Goal: Task Accomplishment & Management: Manage account settings

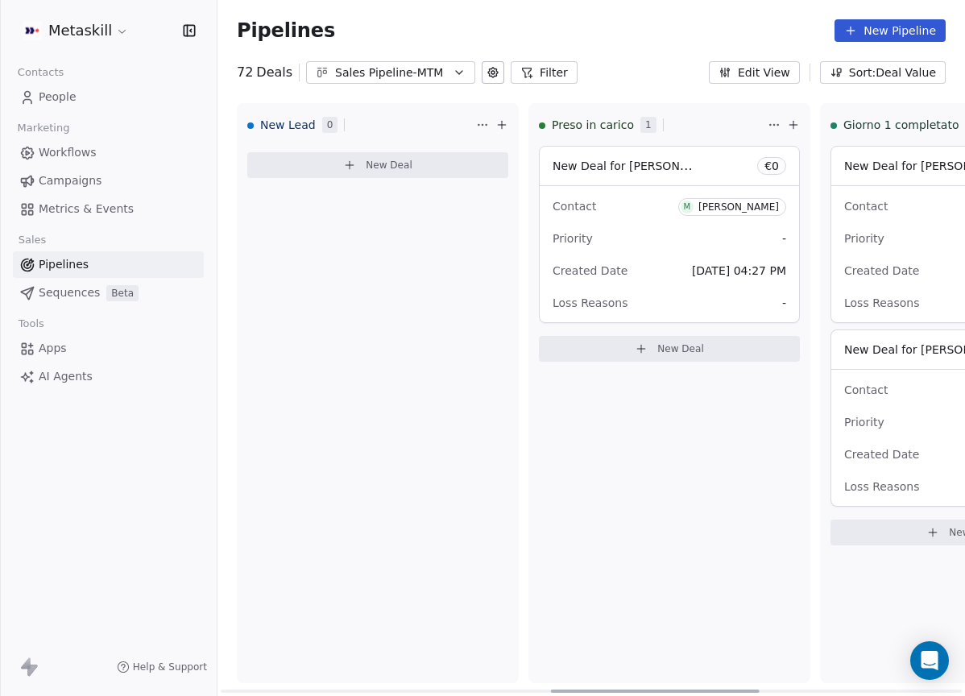
scroll to position [60, 0]
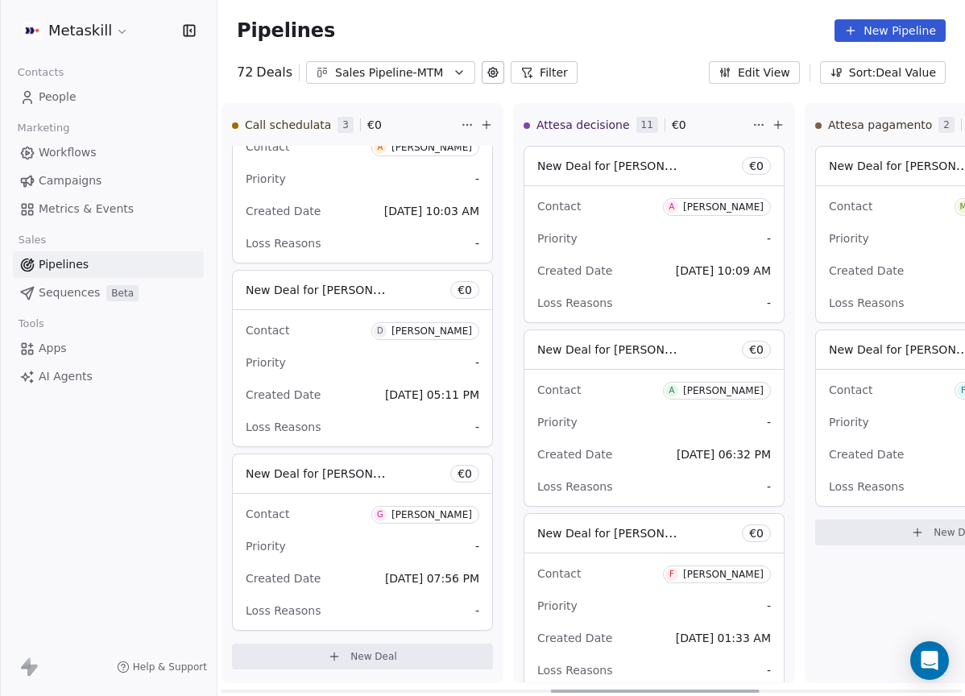
click at [590, 333] on div "New Deal for [PERSON_NAME] € 0" at bounding box center [654, 349] width 259 height 39
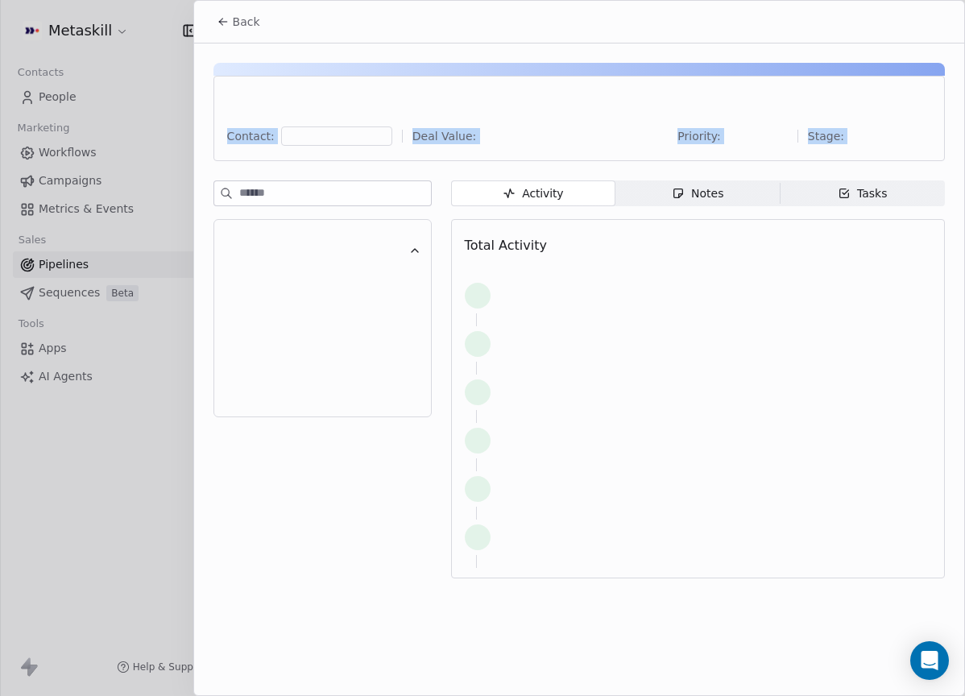
click at [262, 695] on div "Back Contact: Deal Value: Priority: Stage: Activity Activity Notes Notes Tasks …" at bounding box center [482, 696] width 965 height 0
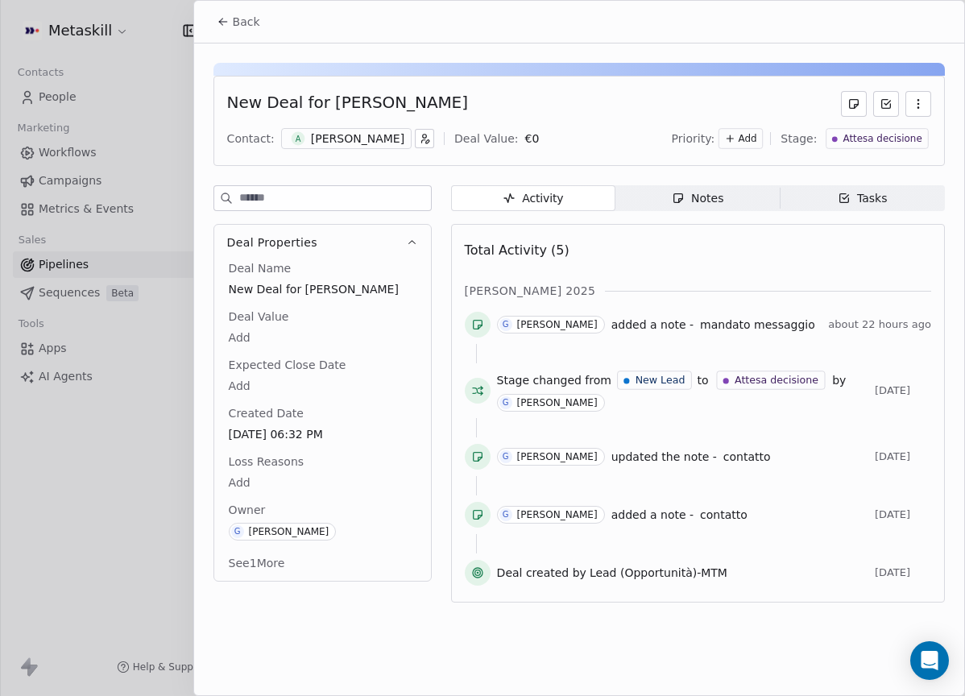
click at [243, 44] on div "New Deal for [PERSON_NAME] Contact: A [PERSON_NAME] Deal Value: € 0 Priority: A…" at bounding box center [579, 328] width 770 height 569
click at [247, 12] on button "Back" at bounding box center [238, 21] width 63 height 29
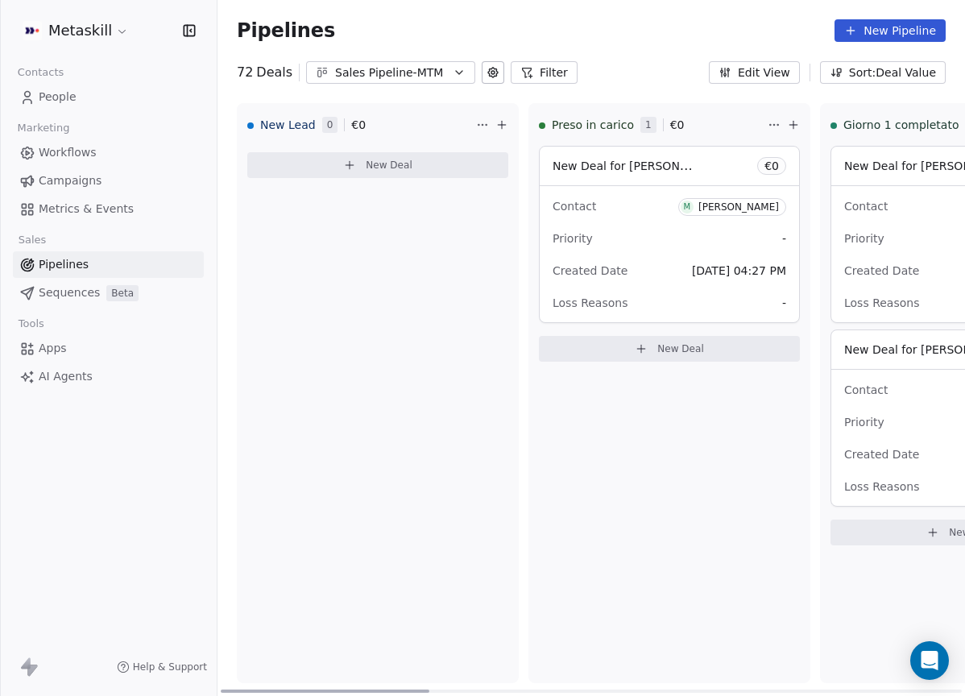
drag, startPoint x: 713, startPoint y: 692, endPoint x: 178, endPoint y: 550, distance: 553.6
click at [221, 690] on div at bounding box center [325, 691] width 209 height 3
click at [404, 75] on div "Sales Pipeline-MTM" at bounding box center [390, 72] width 111 height 17
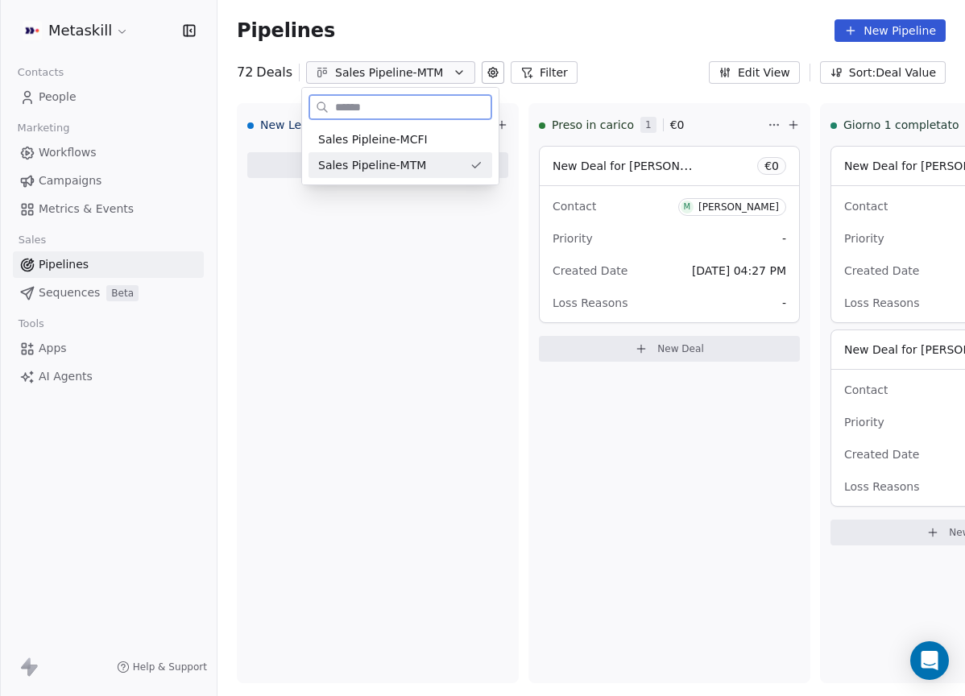
click at [409, 146] on span "Sales Pipleine-MCFI" at bounding box center [373, 139] width 110 height 17
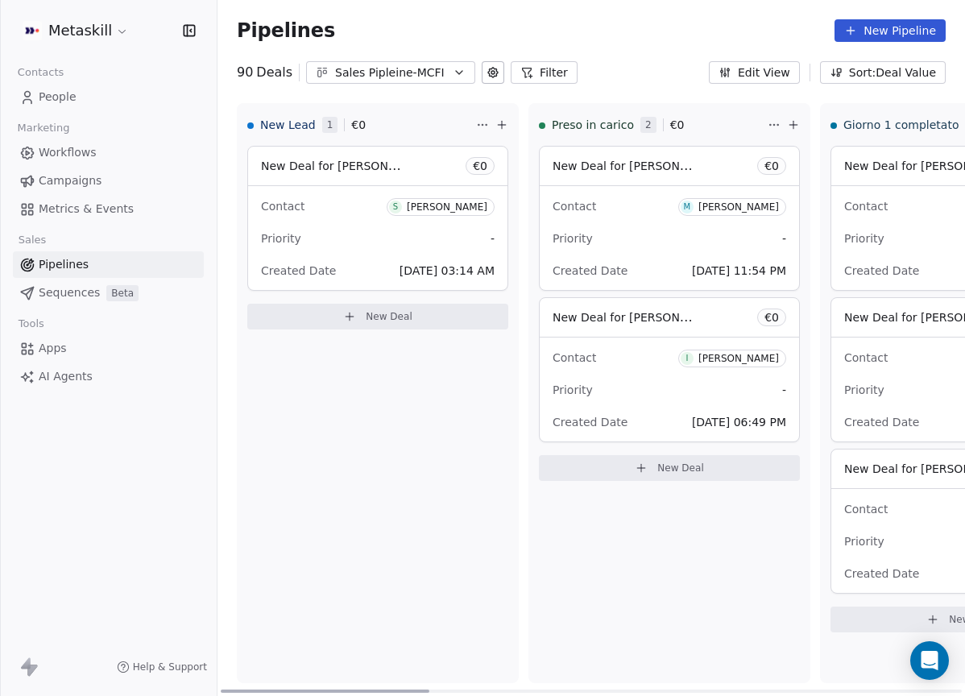
click at [484, 198] on span "S [PERSON_NAME]" at bounding box center [441, 207] width 108 height 18
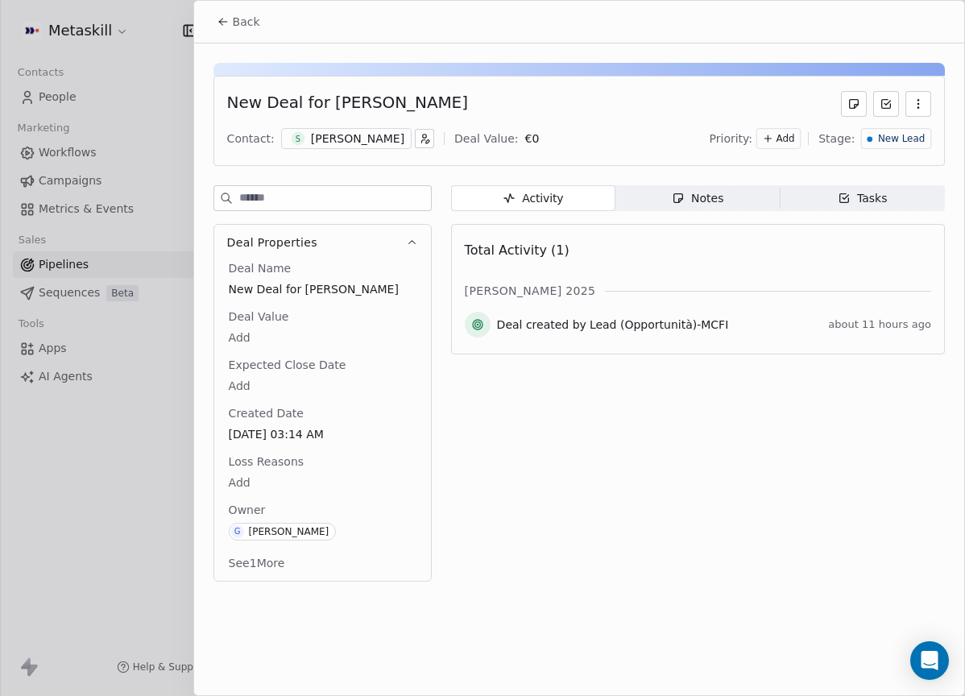
click at [364, 164] on div "New Deal for [PERSON_NAME] Contact: S [PERSON_NAME] Deal Value: € 0 Priority: A…" at bounding box center [580, 121] width 732 height 90
click at [372, 153] on div "New Deal for [PERSON_NAME] Contact: S [PERSON_NAME] Deal Value: € 0 Priority: A…" at bounding box center [580, 121] width 732 height 90
click at [370, 140] on div "[PERSON_NAME]" at bounding box center [357, 139] width 93 height 16
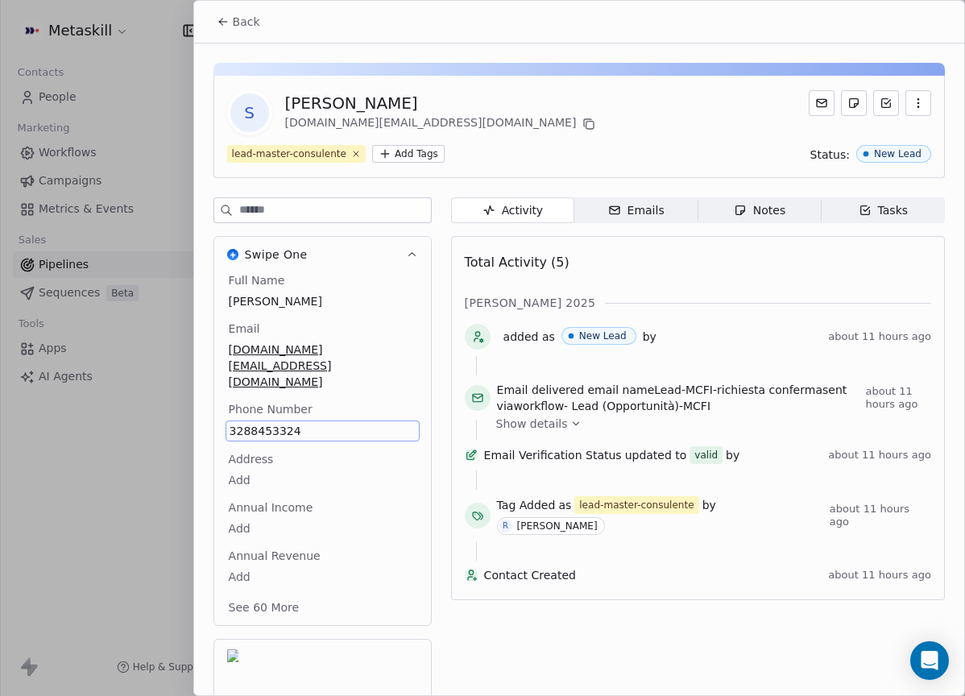
click at [733, 297] on div "[PERSON_NAME] 2025" at bounding box center [698, 303] width 467 height 16
drag, startPoint x: 510, startPoint y: 163, endPoint x: 403, endPoint y: 18, distance: 180.4
click at [509, 169] on div "S [PERSON_NAME] [DOMAIN_NAME][EMAIL_ADDRESS][DOMAIN_NAME] lead-master-consulent…" at bounding box center [580, 127] width 732 height 102
click at [266, 38] on div "Back" at bounding box center [579, 22] width 770 height 42
click at [267, 35] on div "Back" at bounding box center [579, 22] width 770 height 42
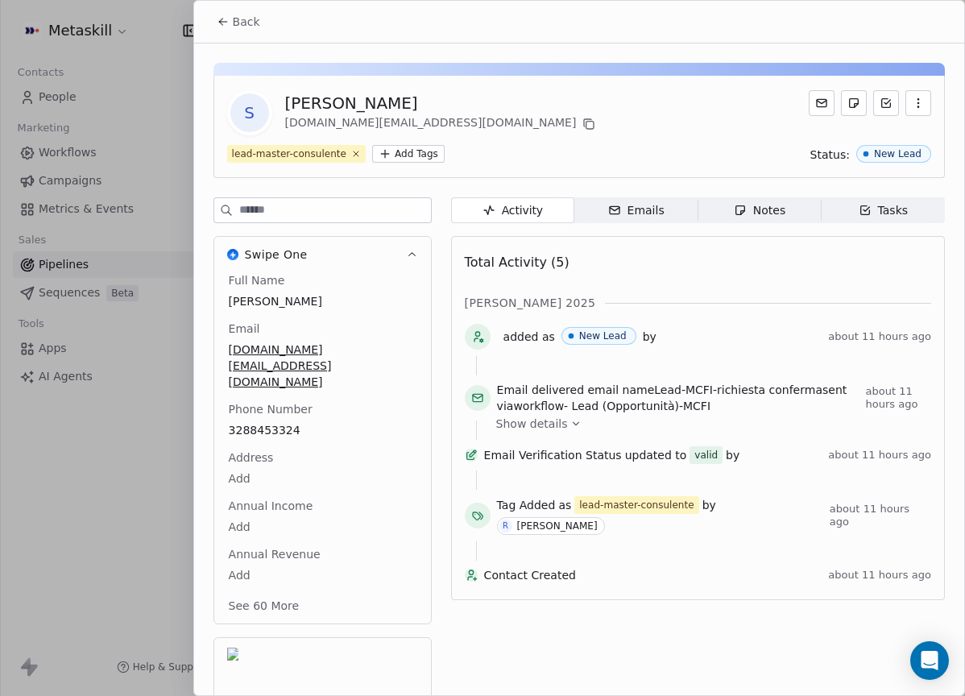
click at [231, 20] on button "Back" at bounding box center [238, 21] width 63 height 29
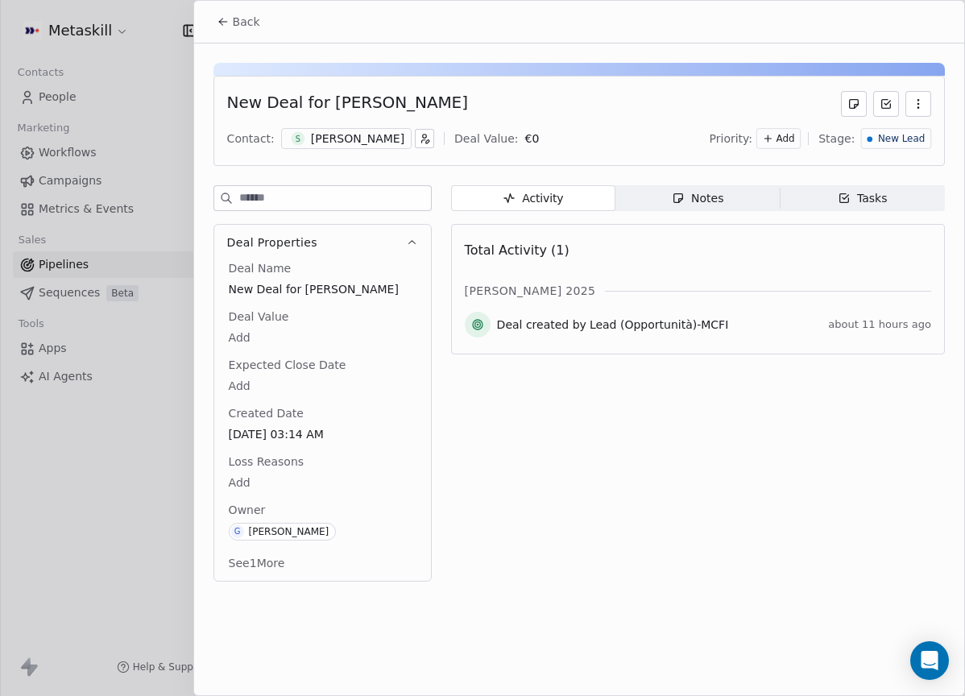
click at [691, 195] on div "Notes" at bounding box center [698, 198] width 52 height 17
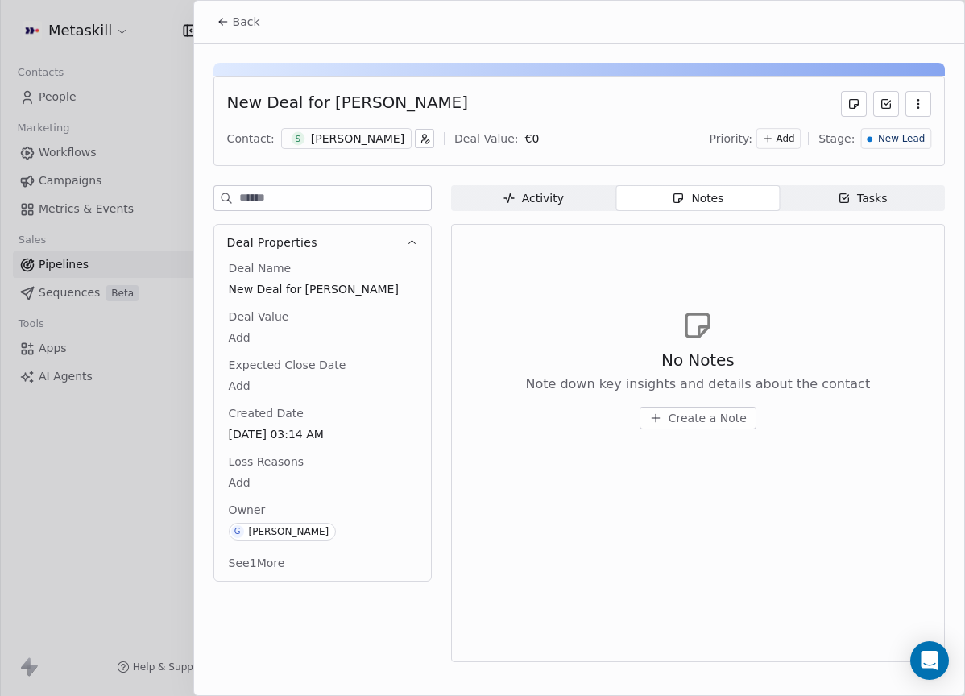
click at [719, 416] on span "Create a Note" at bounding box center [708, 418] width 78 height 16
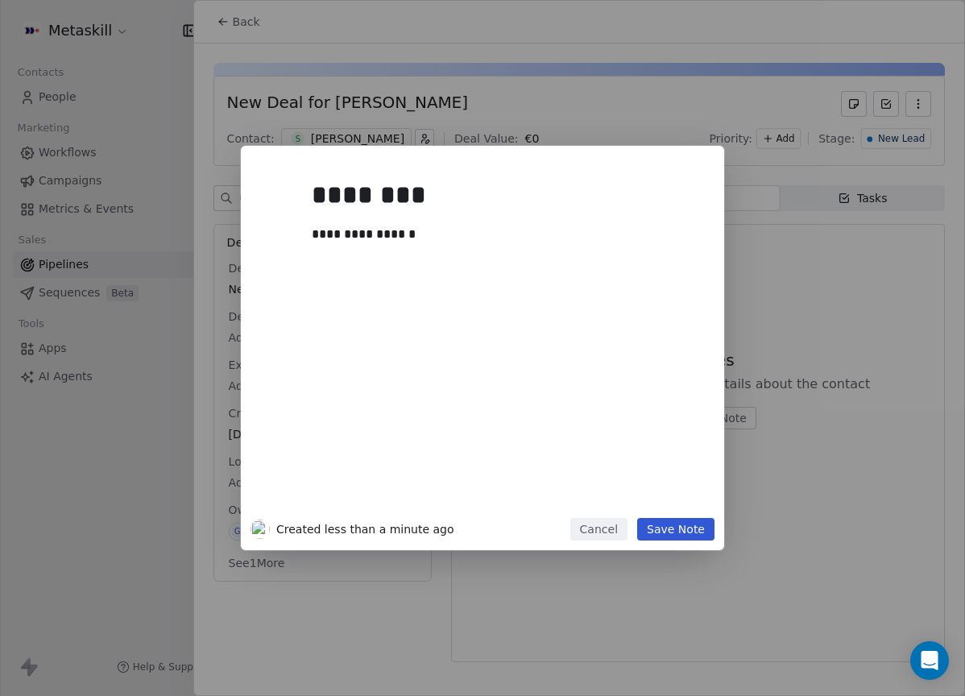
click at [711, 528] on button "Save Note" at bounding box center [675, 529] width 77 height 23
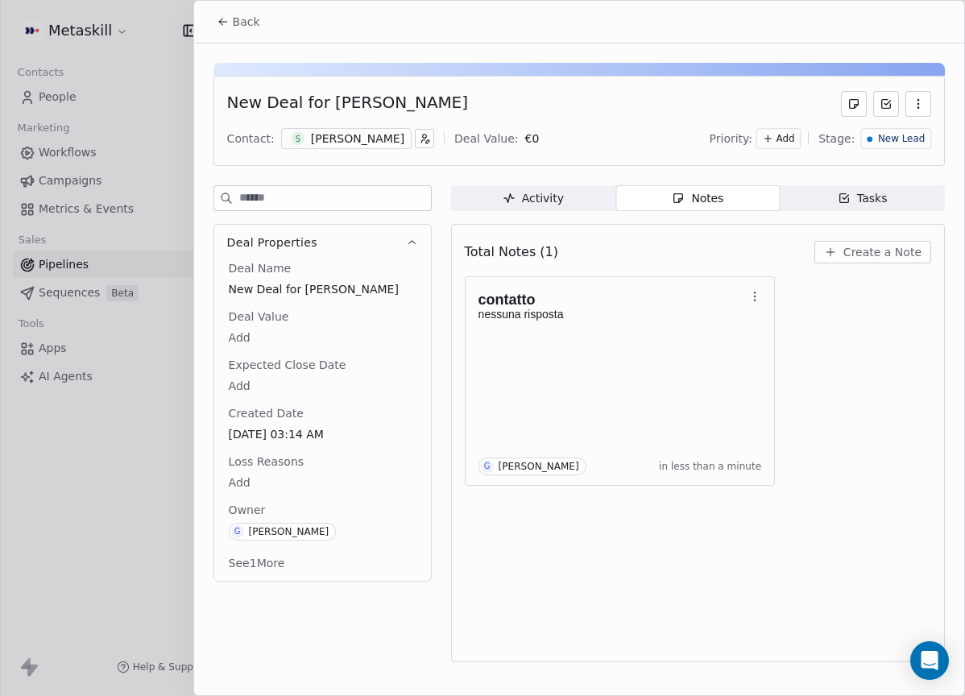
click at [906, 152] on div "New Deal for [PERSON_NAME] Contact: S [PERSON_NAME] Deal Value: € 0 Priority: A…" at bounding box center [580, 121] width 732 height 90
click at [909, 143] on span "New Lead" at bounding box center [901, 139] width 47 height 14
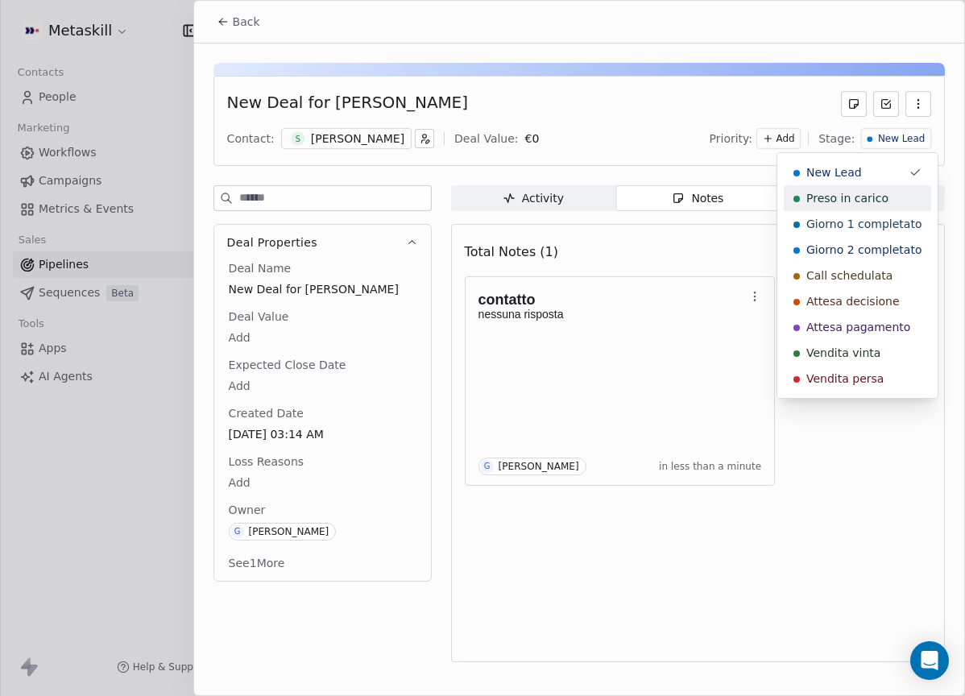
drag, startPoint x: 892, startPoint y: 200, endPoint x: 715, endPoint y: 180, distance: 178.4
click at [892, 200] on div "Preso in carico" at bounding box center [858, 198] width 128 height 16
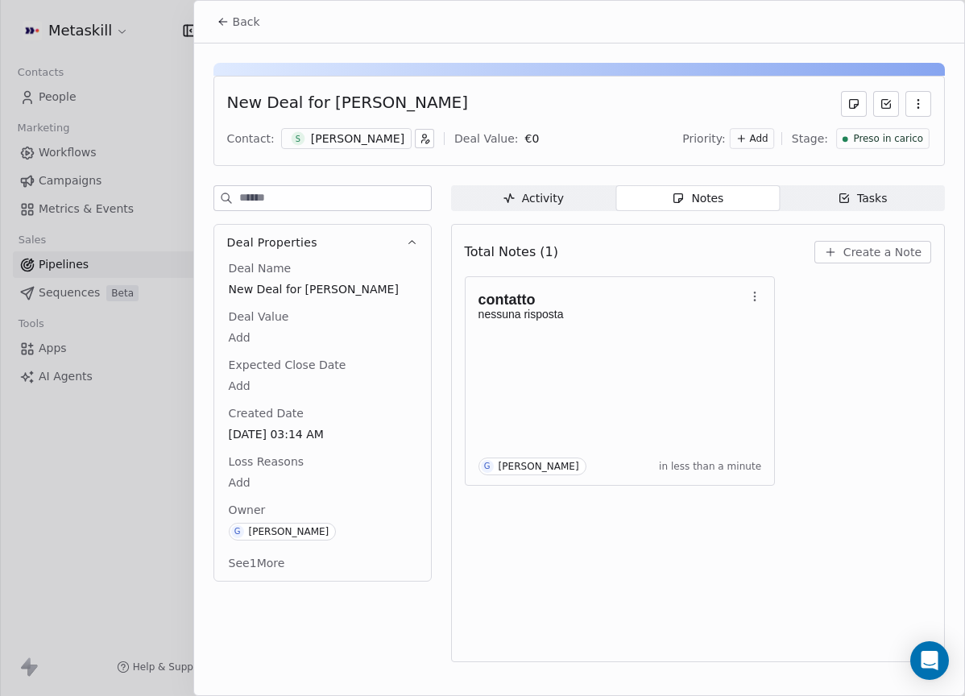
click at [236, 35] on div "Back" at bounding box center [579, 22] width 770 height 42
click at [243, 28] on button "Back" at bounding box center [238, 21] width 63 height 29
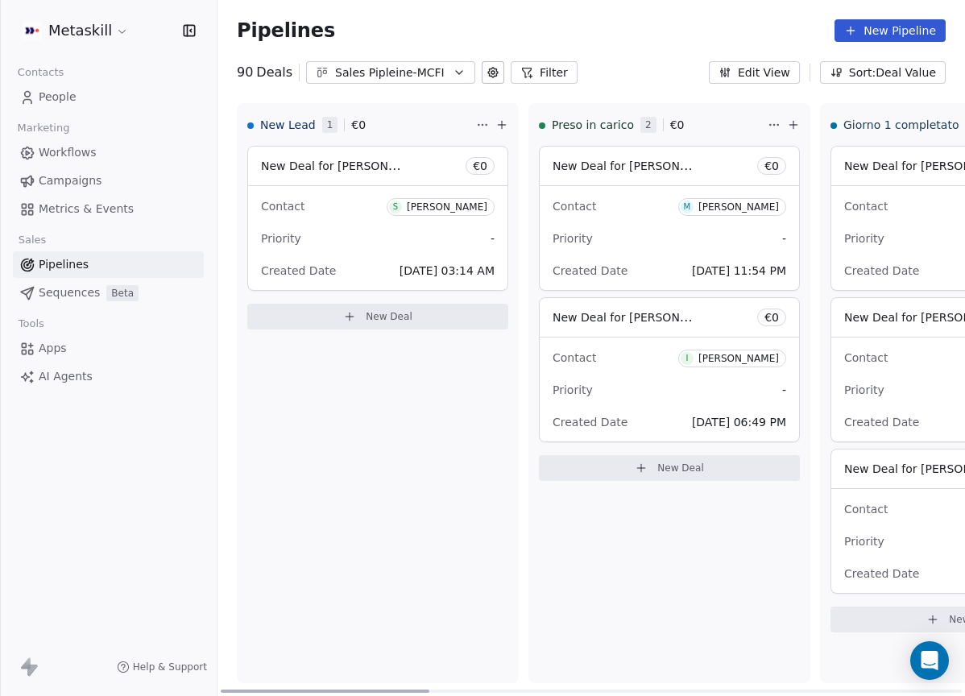
click at [637, 132] on div "Preso in [PERSON_NAME] 2 € 0" at bounding box center [652, 125] width 226 height 42
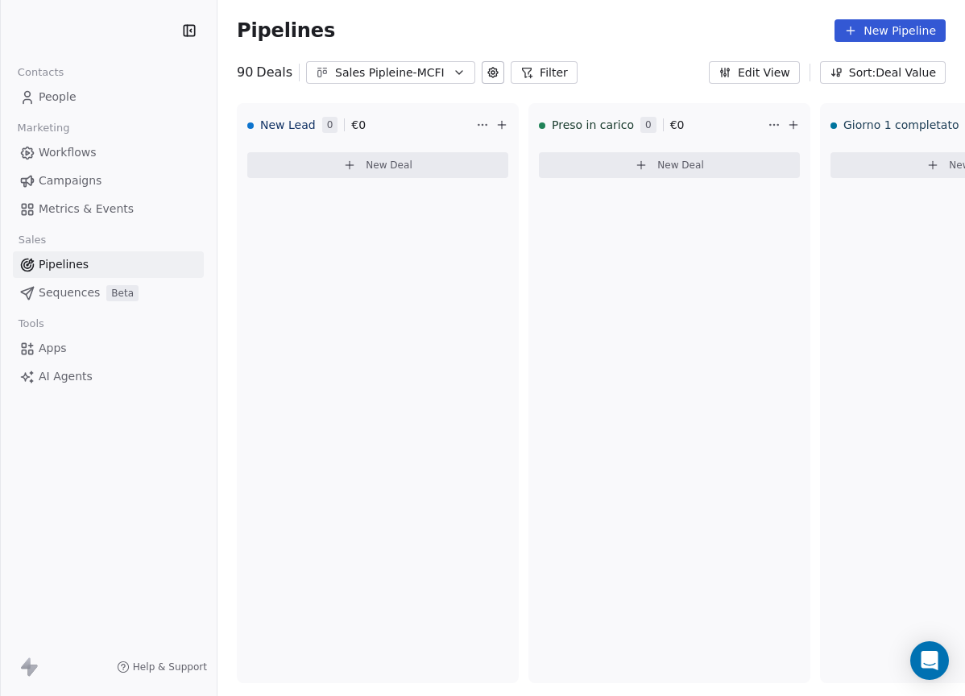
click at [383, 73] on div "Sales Pipleine-MCFI" at bounding box center [390, 72] width 111 height 17
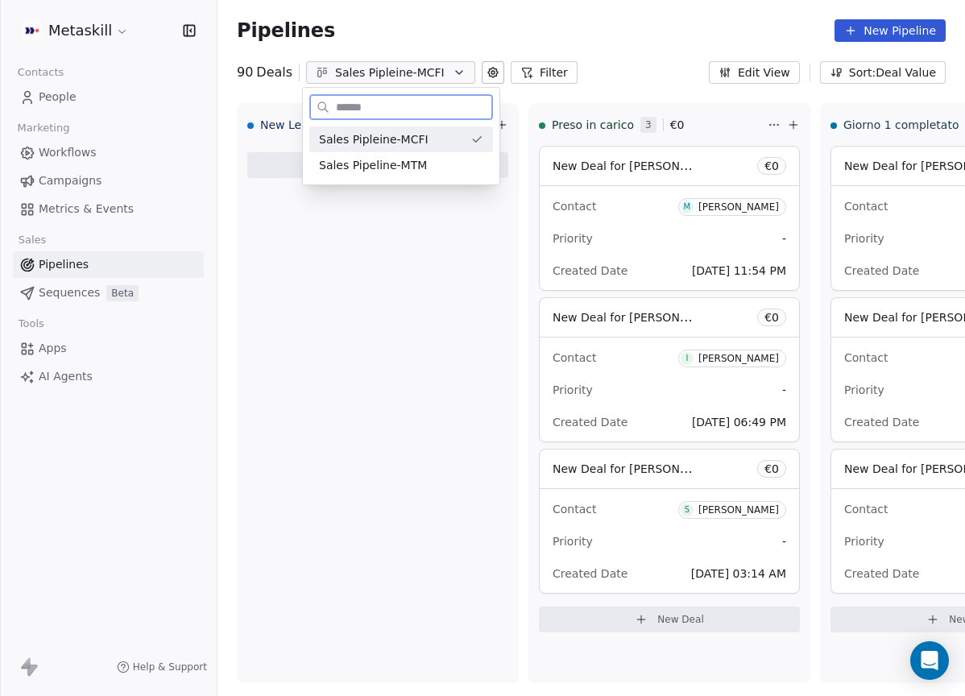
click at [392, 158] on div "Sales Pipeline-MTM" at bounding box center [401, 165] width 184 height 26
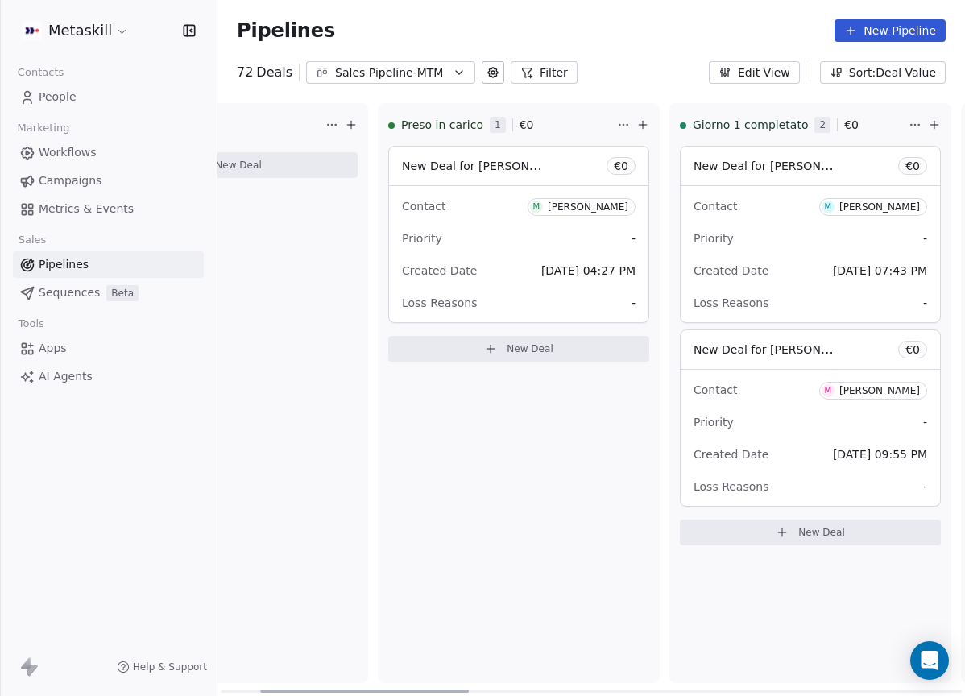
scroll to position [0, 156]
drag, startPoint x: 341, startPoint y: 691, endPoint x: 384, endPoint y: 689, distance: 43.5
click at [384, 690] on div at bounding box center [364, 691] width 209 height 3
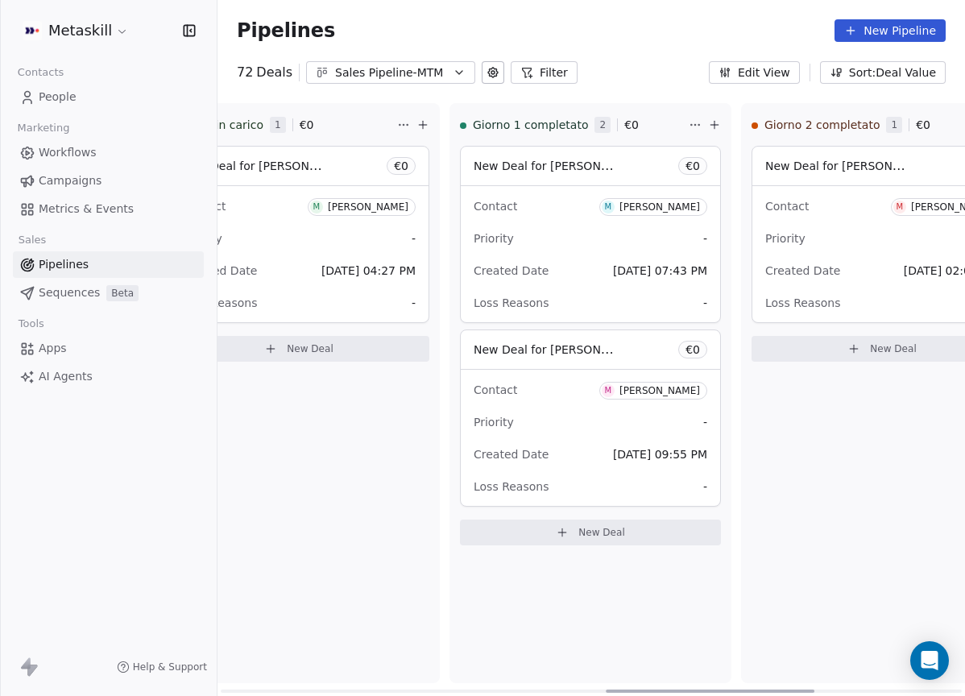
scroll to position [0, 0]
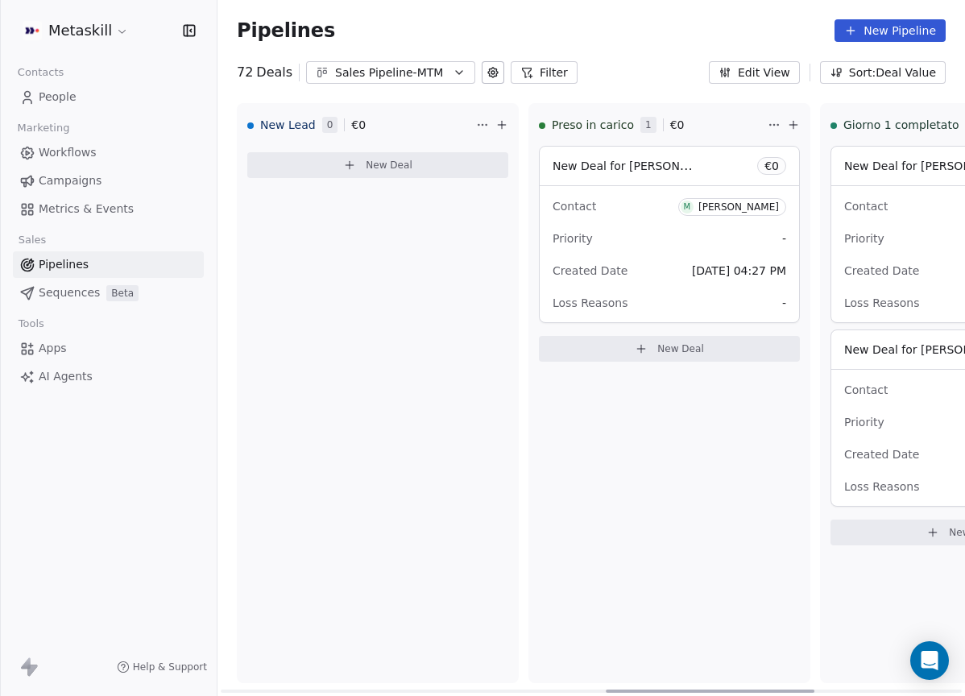
drag, startPoint x: 448, startPoint y: 686, endPoint x: 305, endPoint y: 523, distance: 216.4
click at [606, 690] on div at bounding box center [710, 691] width 209 height 3
click at [436, 53] on div "Pipelines New Pipeline" at bounding box center [592, 30] width 748 height 61
drag, startPoint x: 438, startPoint y: 72, endPoint x: 439, endPoint y: 81, distance: 8.9
click at [438, 72] on div "Sales Pipeline-MTM" at bounding box center [390, 72] width 111 height 17
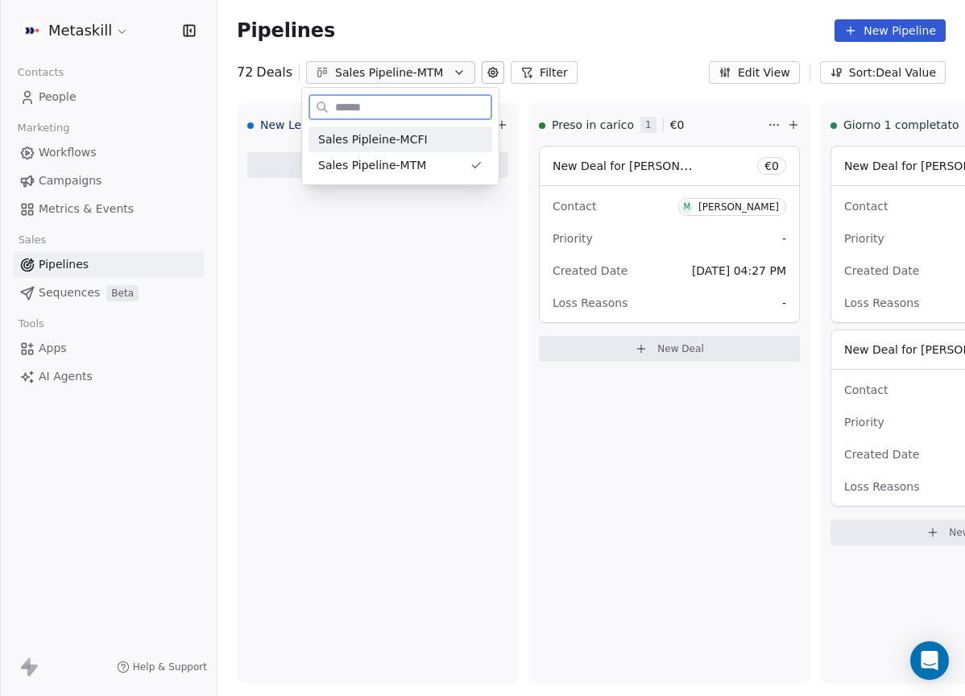
drag, startPoint x: 457, startPoint y: 134, endPoint x: 458, endPoint y: 142, distance: 8.1
click at [456, 135] on div "Sales Pipleine-MCFI" at bounding box center [400, 139] width 164 height 17
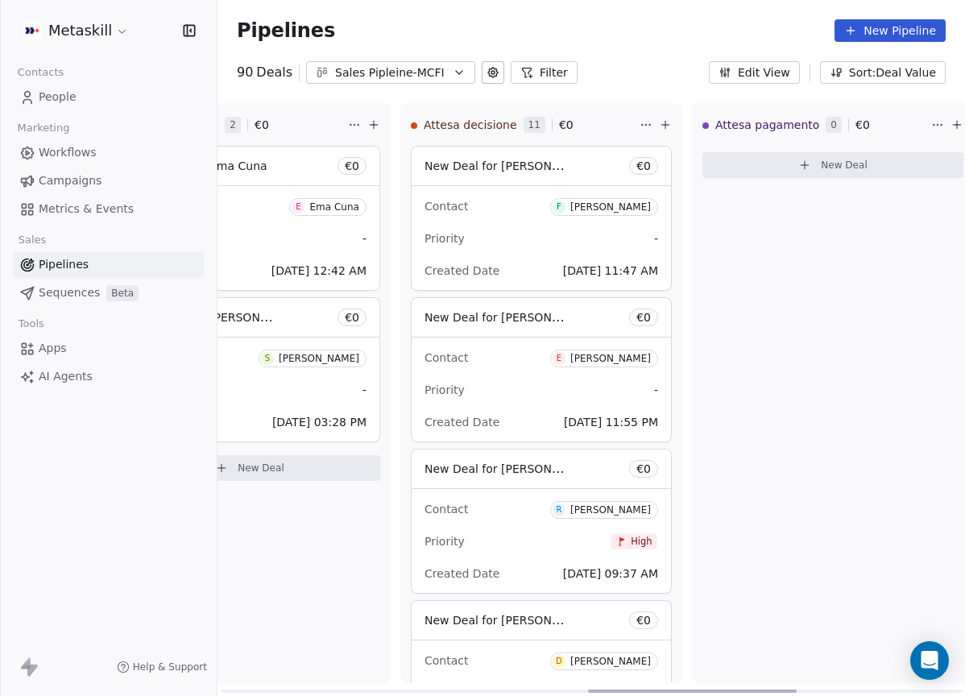
scroll to position [0, 1288]
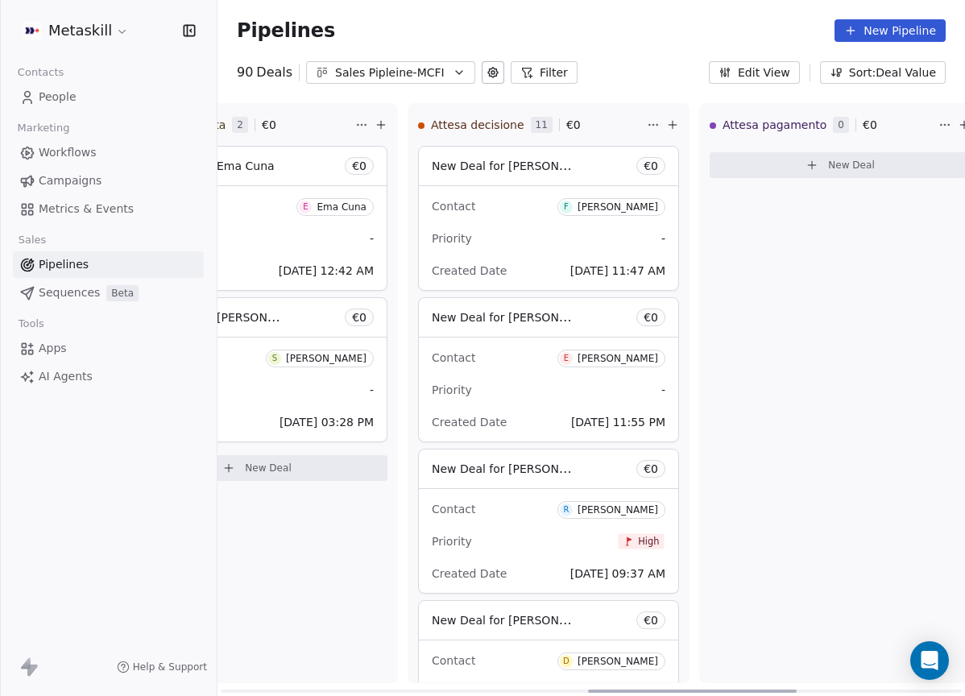
drag, startPoint x: 414, startPoint y: 689, endPoint x: 770, endPoint y: 665, distance: 356.2
click at [774, 690] on div at bounding box center [692, 691] width 209 height 3
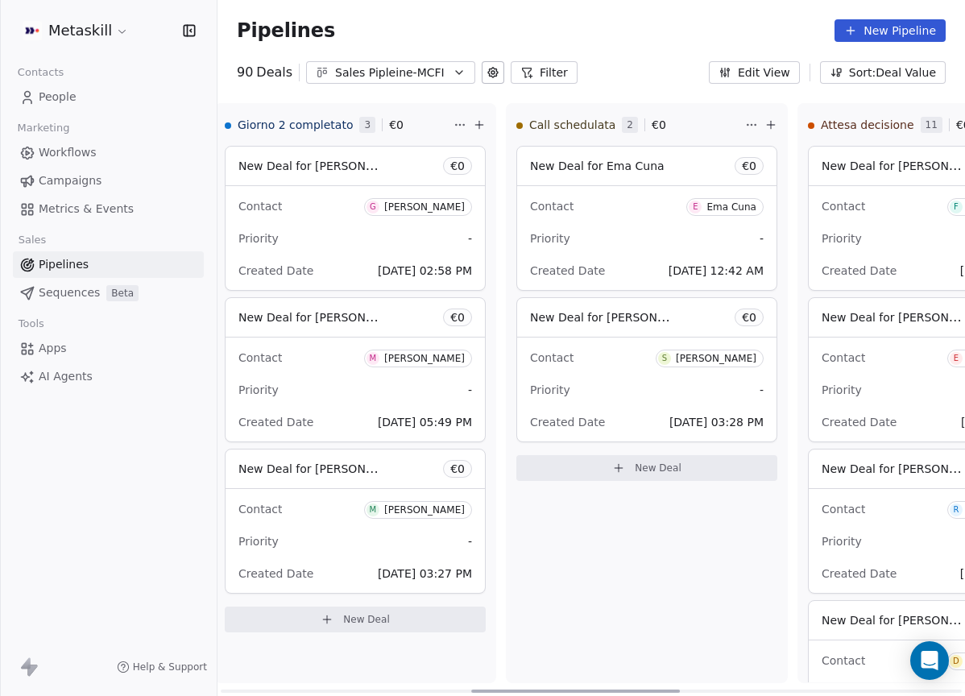
scroll to position [0, 995]
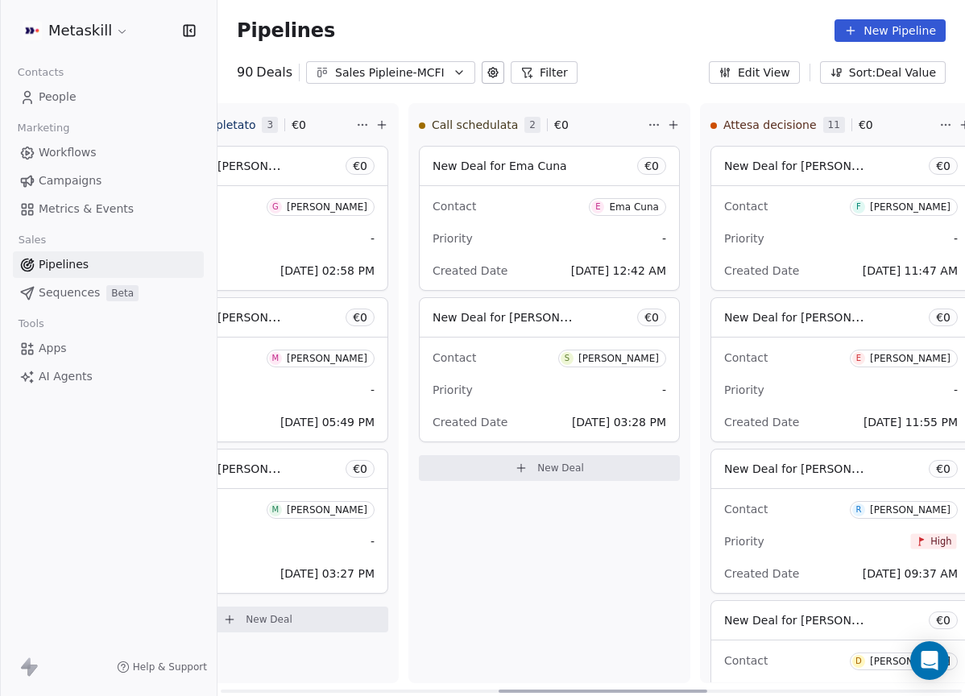
drag, startPoint x: 569, startPoint y: 679, endPoint x: 450, endPoint y: 147, distance: 544.3
click at [564, 690] on div at bounding box center [603, 691] width 209 height 3
click at [390, 87] on div "Pipelines New Pipeline 90 Deals Sales Pipleine-MCFI Filter Edit View Sort: Deal…" at bounding box center [592, 348] width 748 height 696
click at [418, 69] on div "Sales Pipleine-MCFI" at bounding box center [390, 72] width 111 height 17
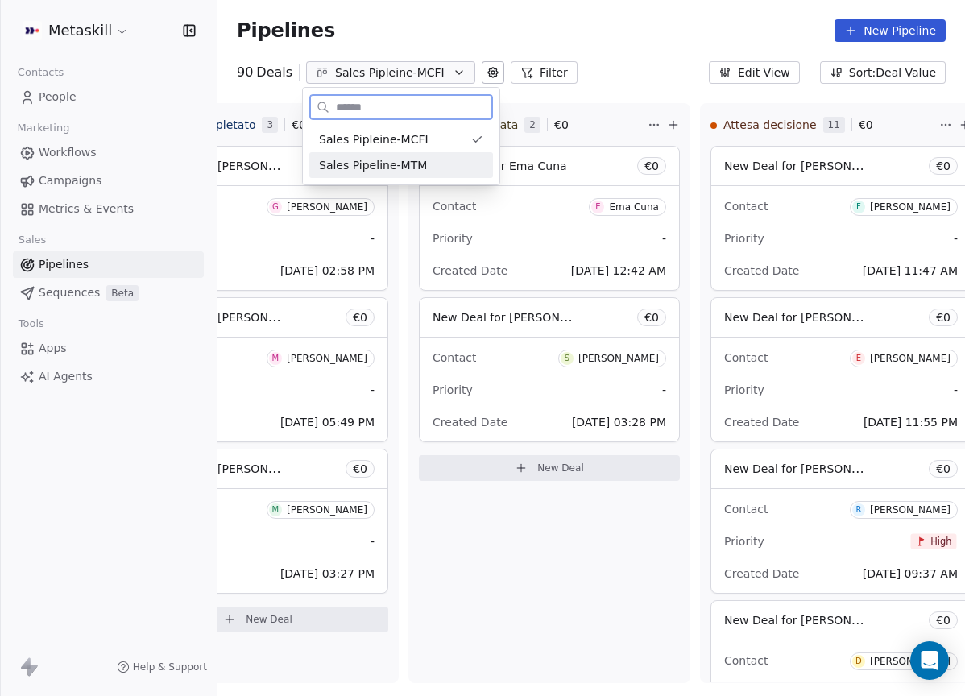
click at [425, 169] on div "Sales Pipeline-MTM" at bounding box center [401, 165] width 164 height 17
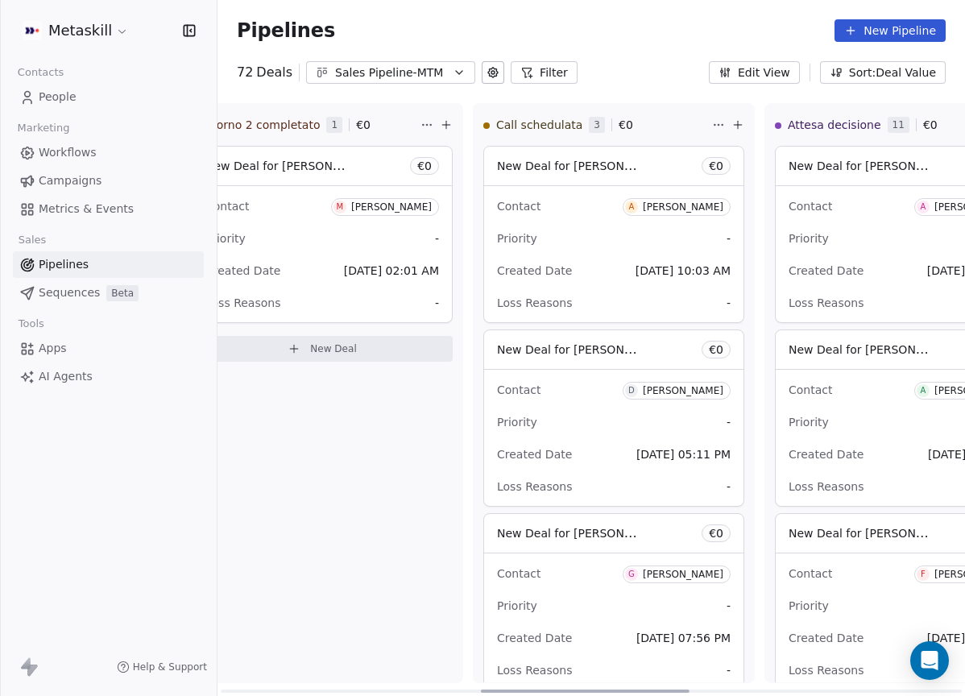
scroll to position [0, 932]
drag, startPoint x: 419, startPoint y: 687, endPoint x: 654, endPoint y: 550, distance: 272.0
click at [680, 690] on div at bounding box center [585, 691] width 209 height 3
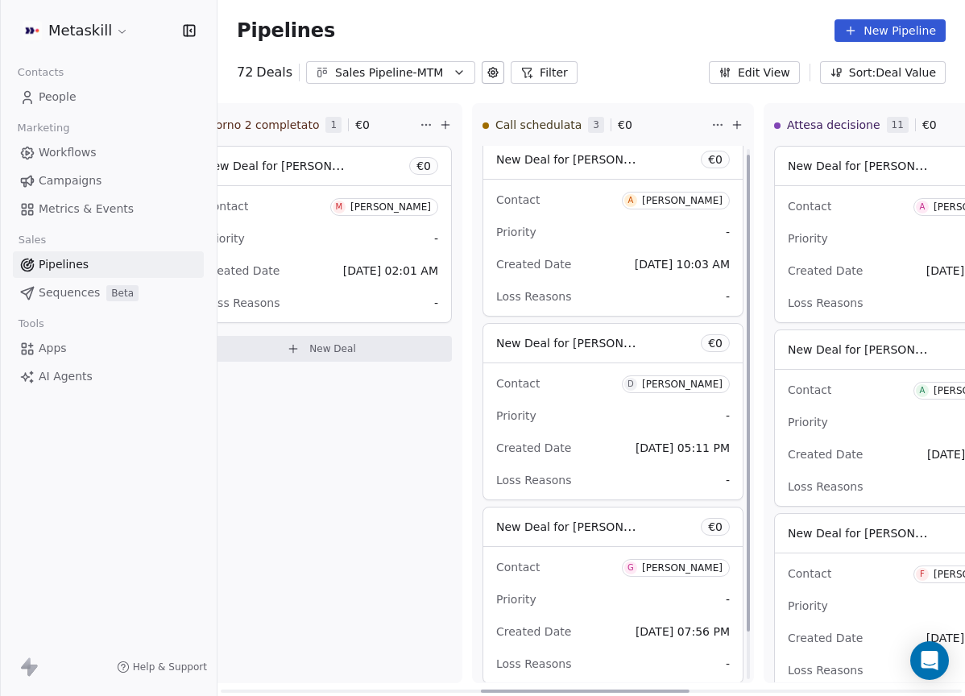
scroll to position [0, 0]
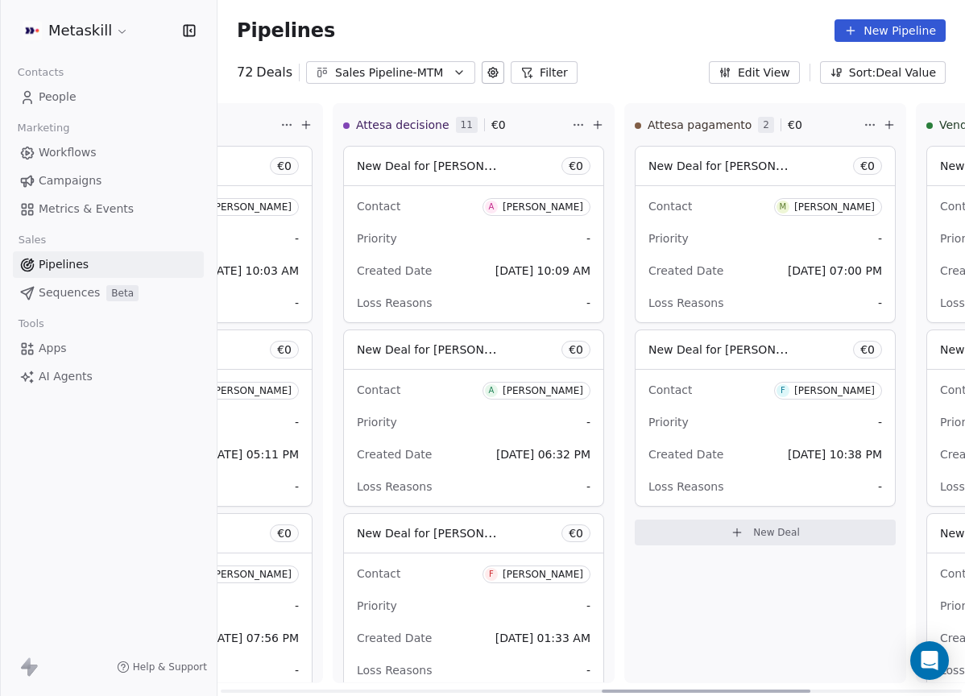
drag, startPoint x: 669, startPoint y: 690, endPoint x: 794, endPoint y: 625, distance: 140.9
click at [795, 690] on div at bounding box center [706, 691] width 209 height 3
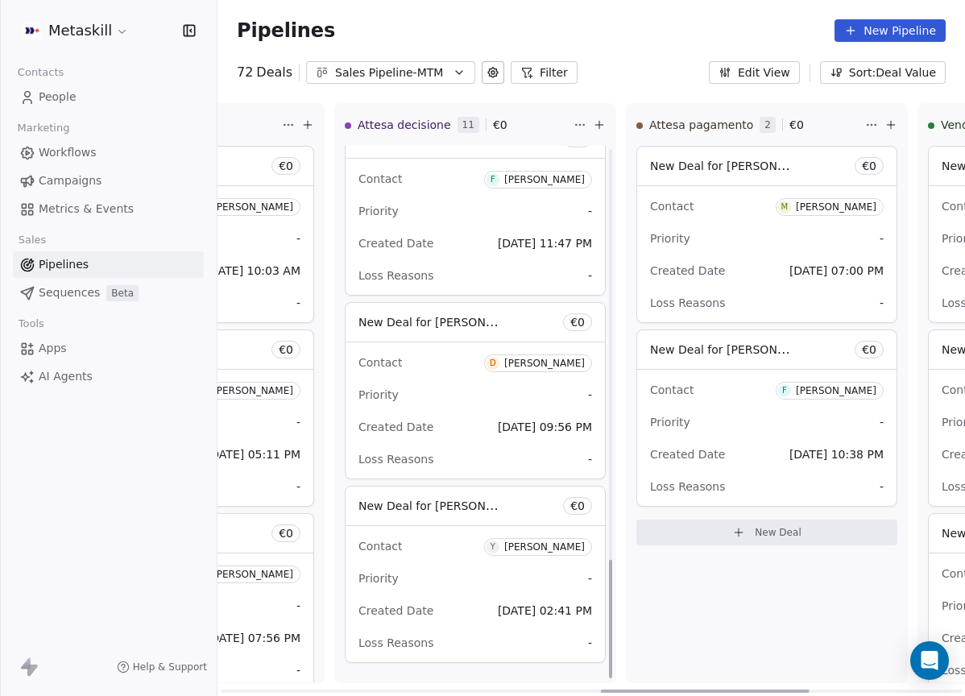
scroll to position [1871, 0]
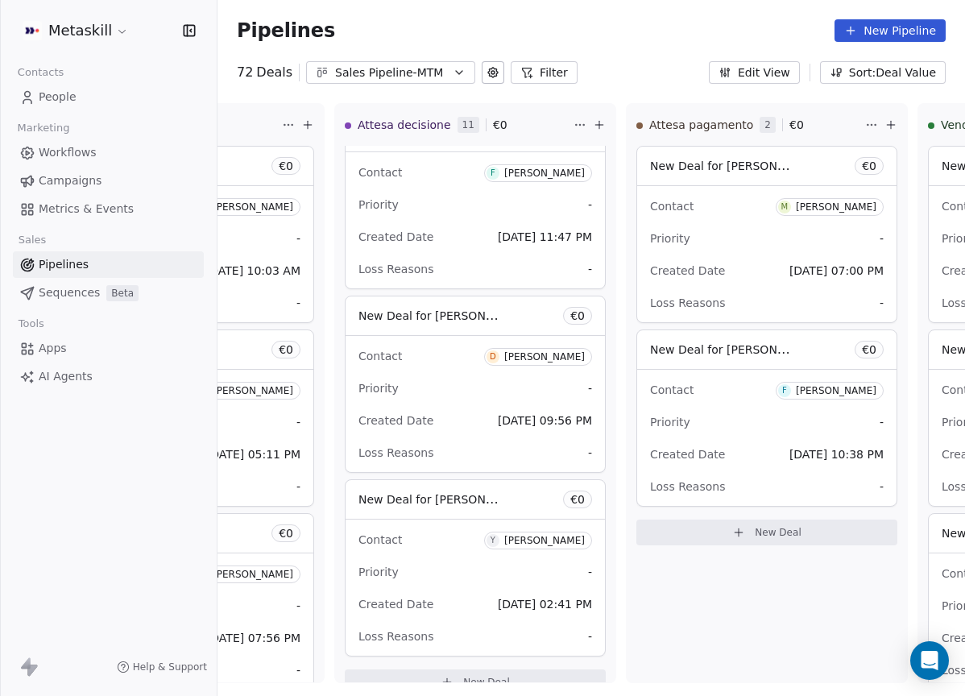
click at [382, 67] on div "Sales Pipeline-MTM" at bounding box center [390, 72] width 111 height 17
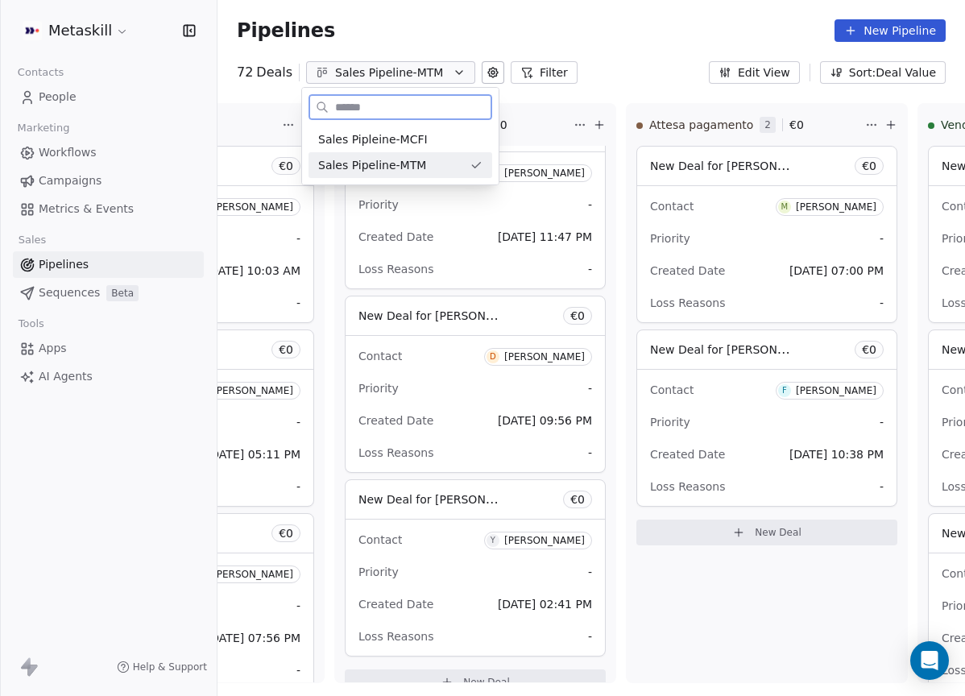
click at [430, 150] on div "Sales Pipleine-MCFI" at bounding box center [401, 140] width 184 height 26
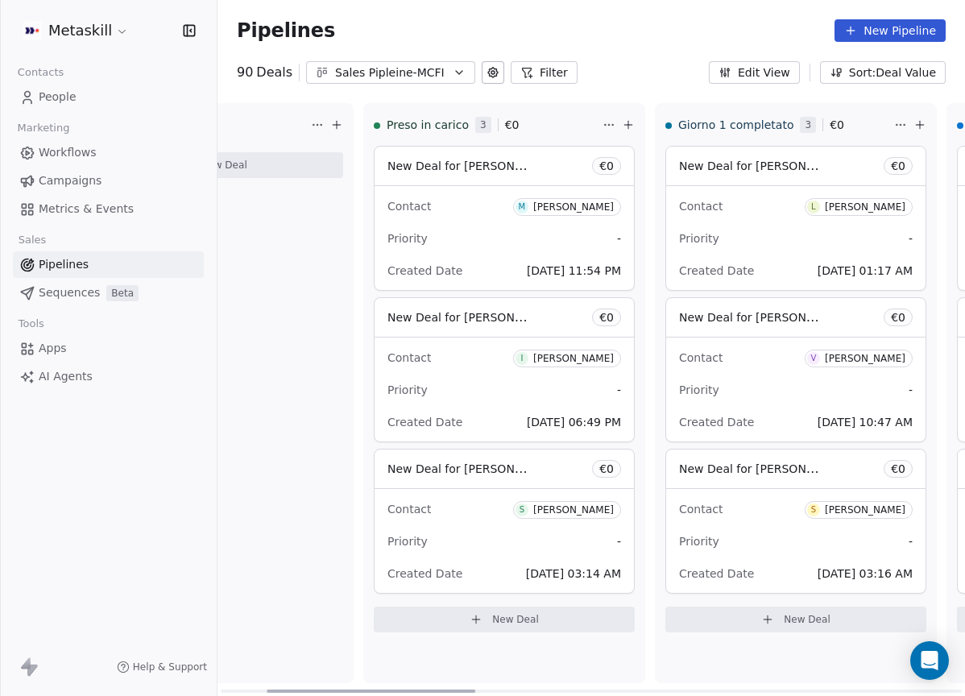
drag, startPoint x: 450, startPoint y: 681, endPoint x: 492, endPoint y: 633, distance: 63.5
click at [469, 690] on div at bounding box center [371, 691] width 209 height 3
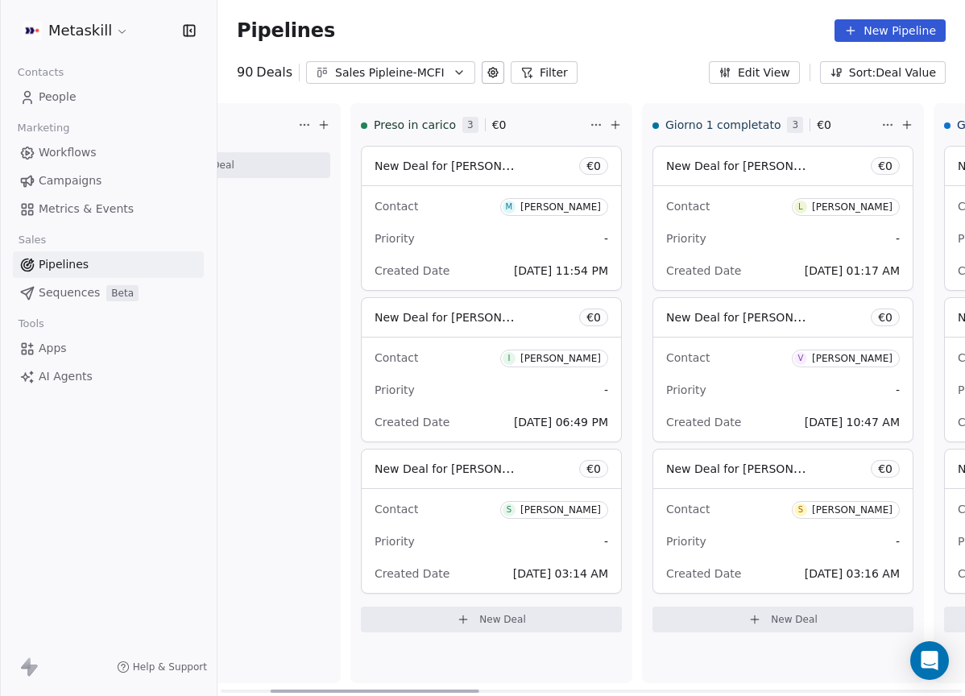
click at [590, 363] on span "I Igor De marchi" at bounding box center [554, 359] width 108 height 18
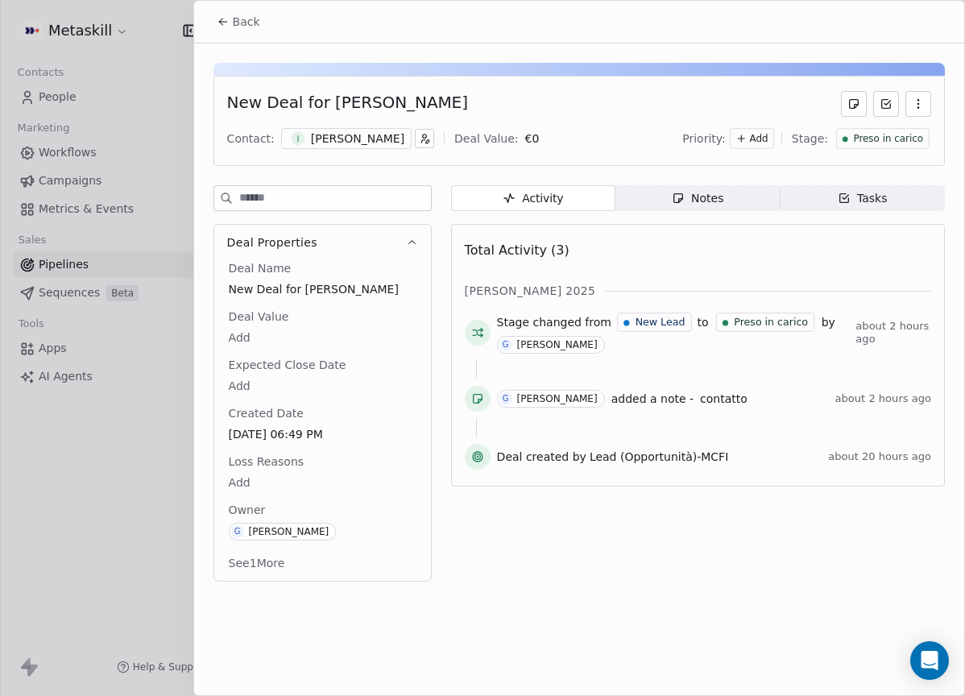
click at [705, 206] on span "Notes Notes" at bounding box center [698, 198] width 164 height 26
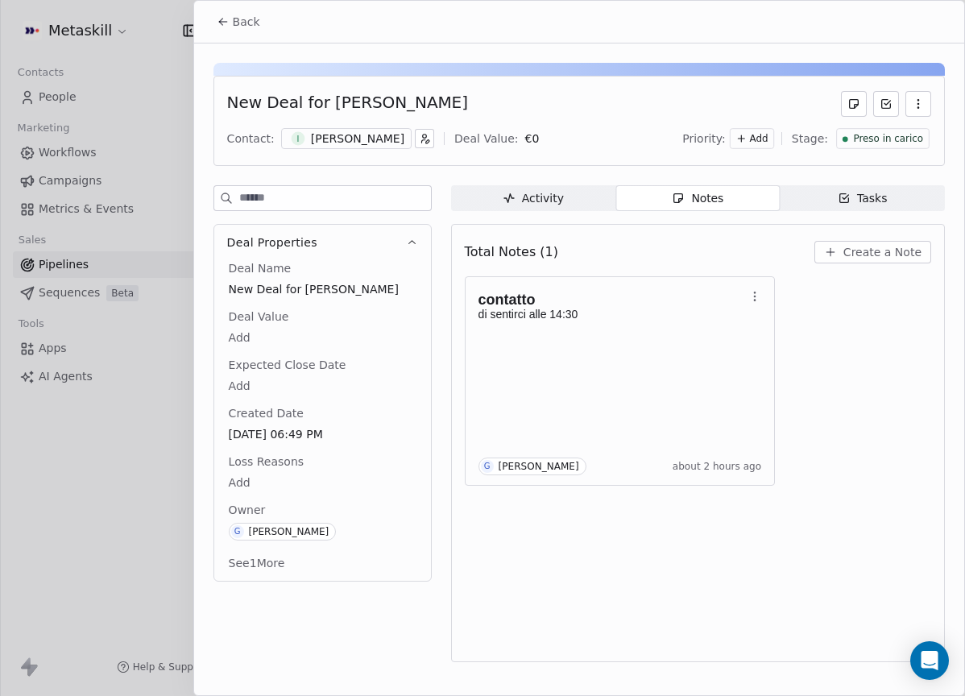
click at [891, 138] on span "Preso in carico" at bounding box center [888, 139] width 70 height 14
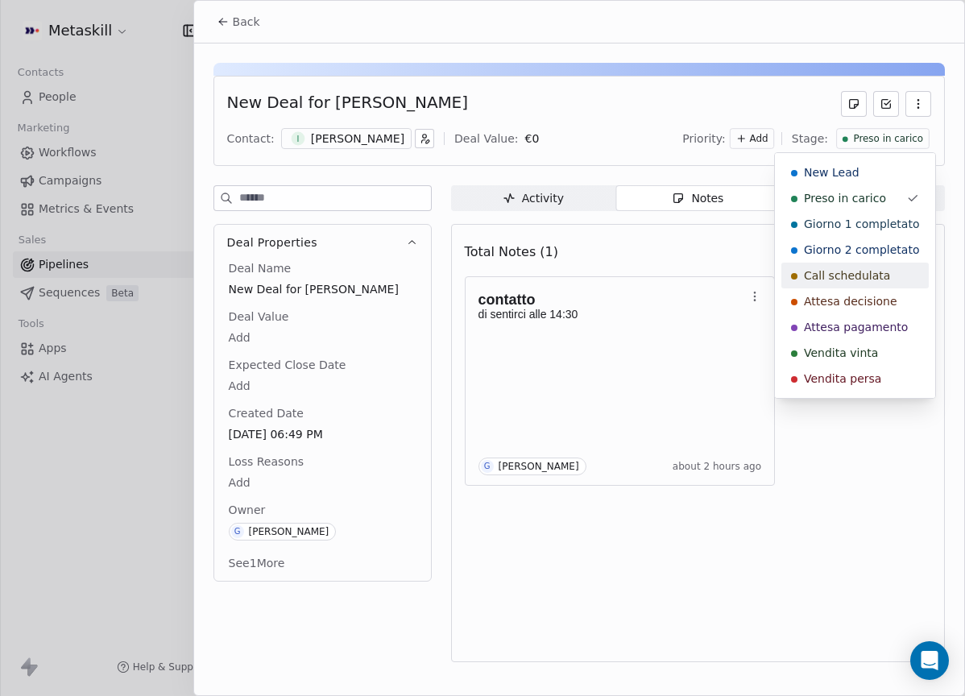
click at [878, 276] on span "Call schedulata" at bounding box center [847, 276] width 86 height 16
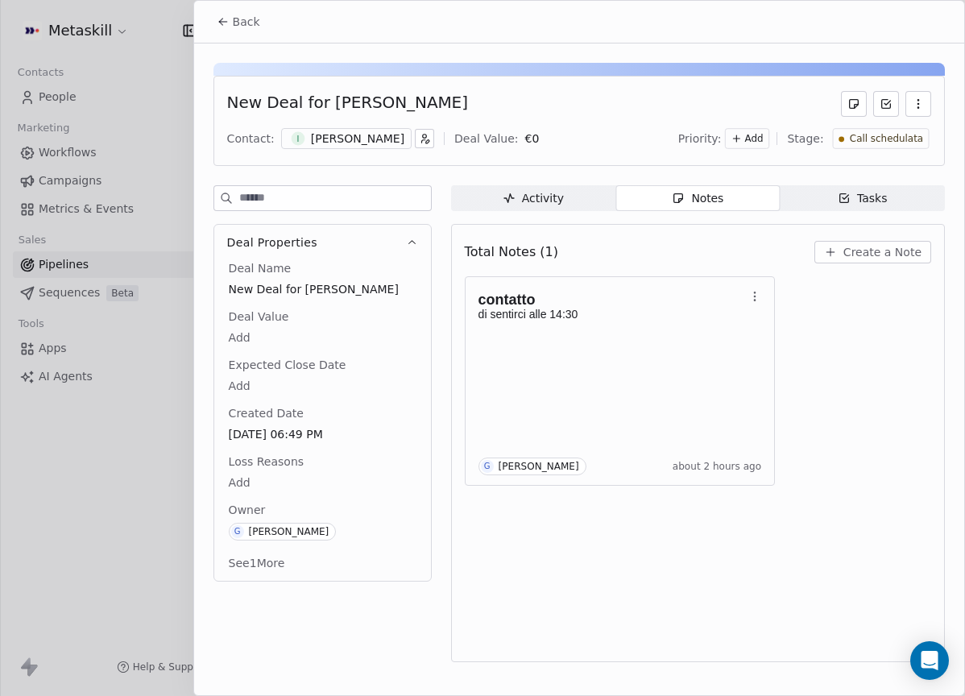
click at [366, 134] on div "[PERSON_NAME]" at bounding box center [357, 139] width 93 height 16
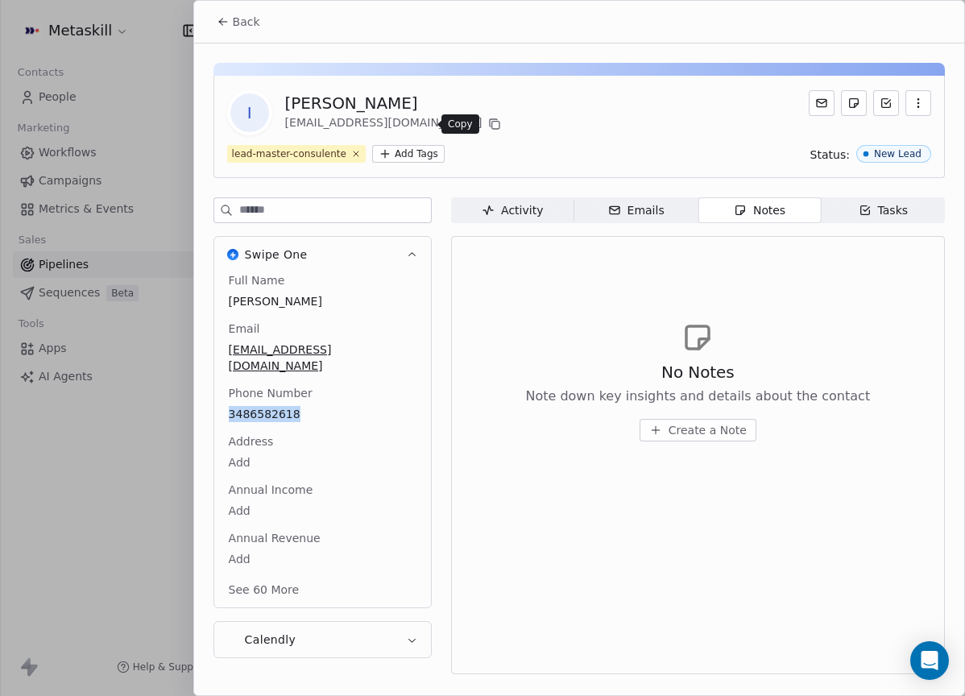
drag, startPoint x: 430, startPoint y: 125, endPoint x: 454, endPoint y: 122, distance: 23.6
click at [485, 126] on button at bounding box center [494, 123] width 19 height 19
click at [496, 98] on div "I Igor De marchi igordema89@gmail.com" at bounding box center [579, 112] width 704 height 45
click at [488, 127] on icon at bounding box center [494, 124] width 13 height 13
click at [235, 27] on span "Back" at bounding box center [246, 22] width 27 height 16
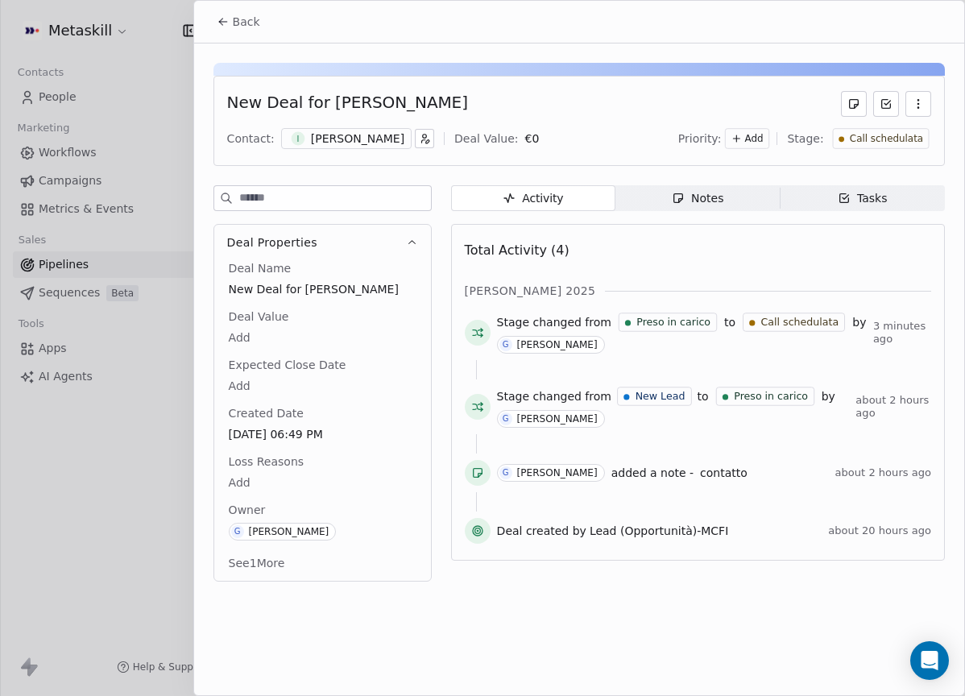
click at [731, 203] on span "Notes Notes" at bounding box center [698, 198] width 164 height 26
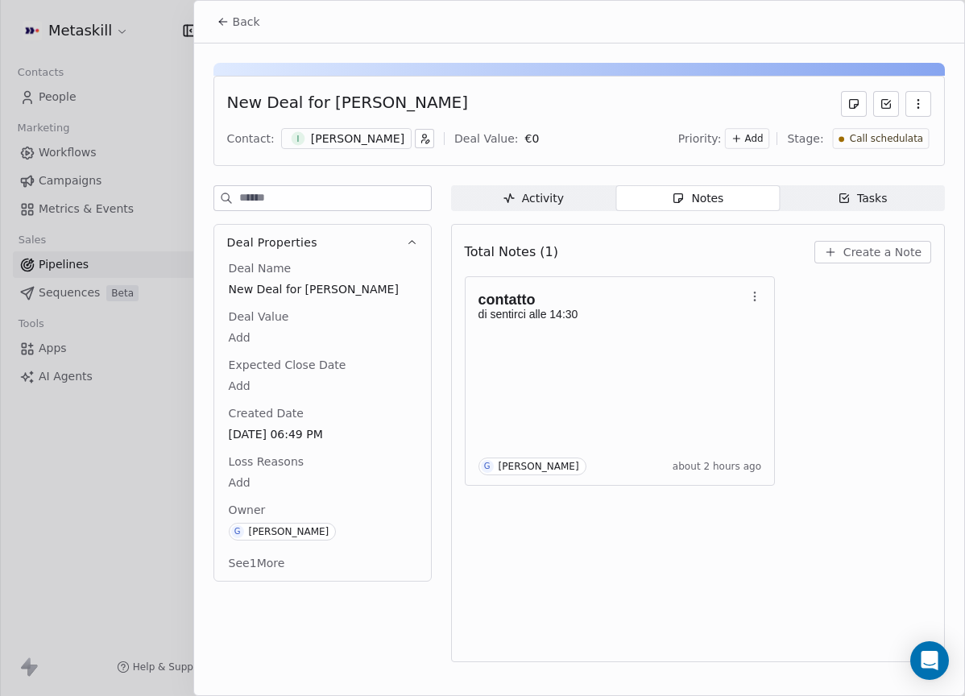
click at [874, 255] on span "Create a Note" at bounding box center [883, 252] width 78 height 16
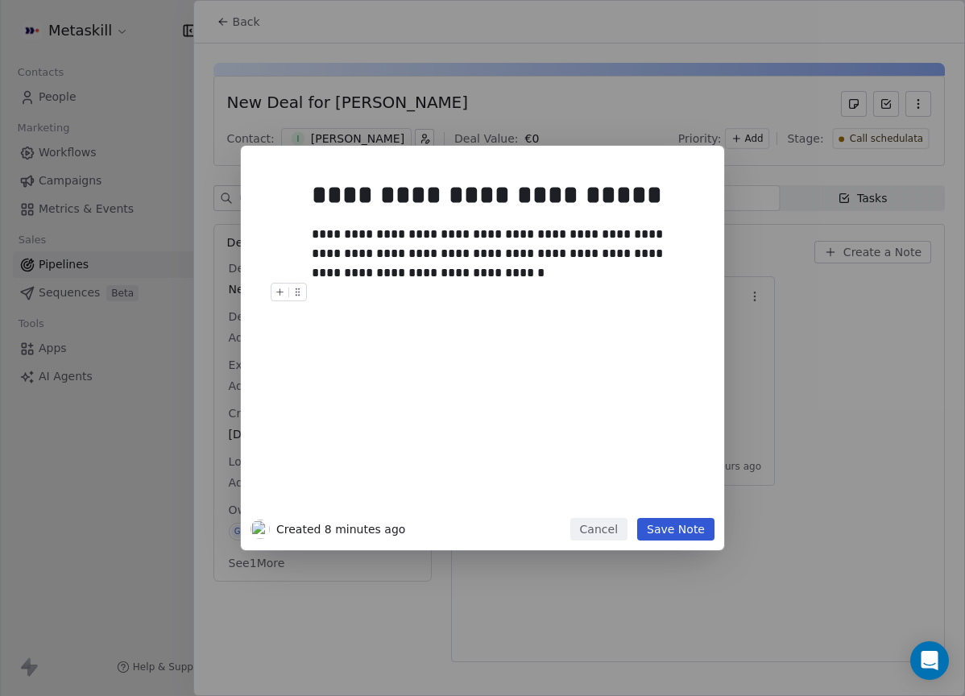
drag, startPoint x: 696, startPoint y: 534, endPoint x: 710, endPoint y: 509, distance: 29.2
click at [696, 534] on button "Save Note" at bounding box center [675, 529] width 77 height 23
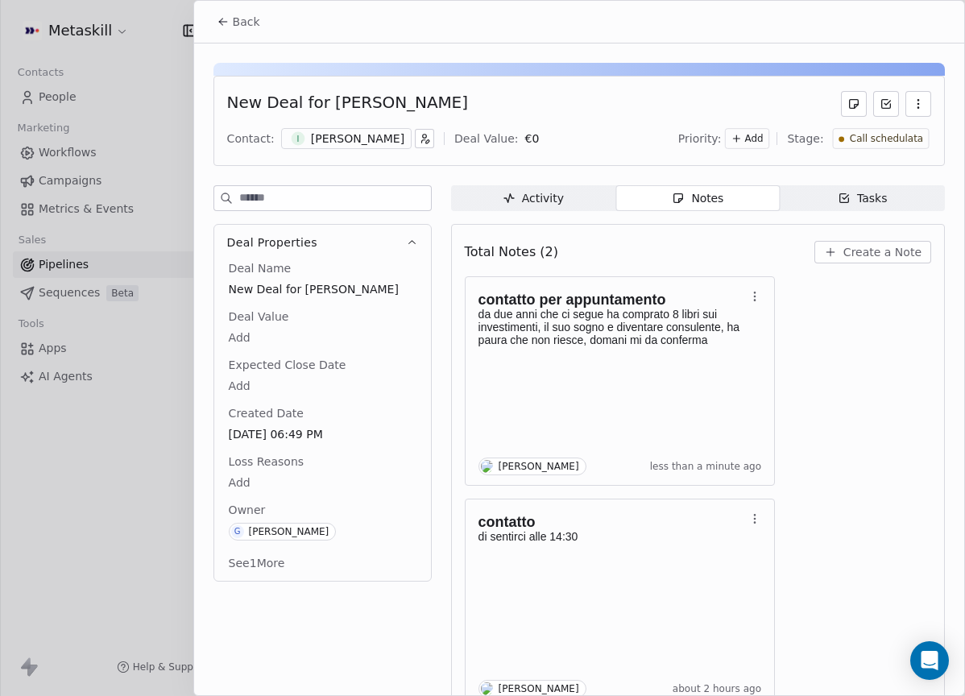
click at [885, 123] on div "New Deal for Igor De marchi Contact: I Igor De marchi Deal Value: € 0 Priority:…" at bounding box center [580, 121] width 732 height 90
click at [886, 135] on span "Call schedulata" at bounding box center [885, 139] width 73 height 14
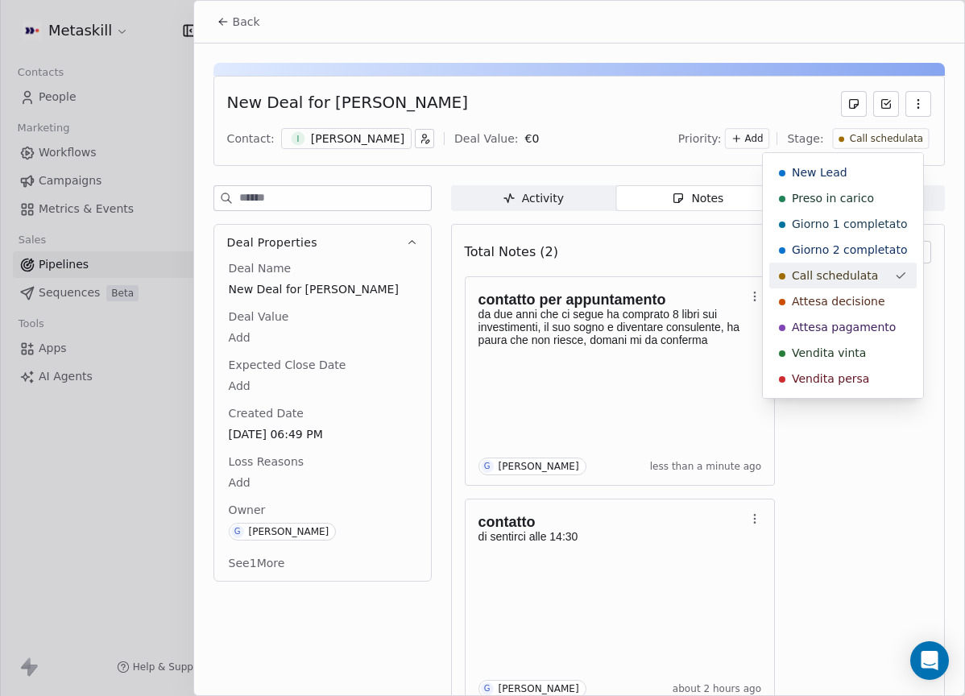
click at [865, 296] on span "Attesa decisione" at bounding box center [838, 301] width 93 height 16
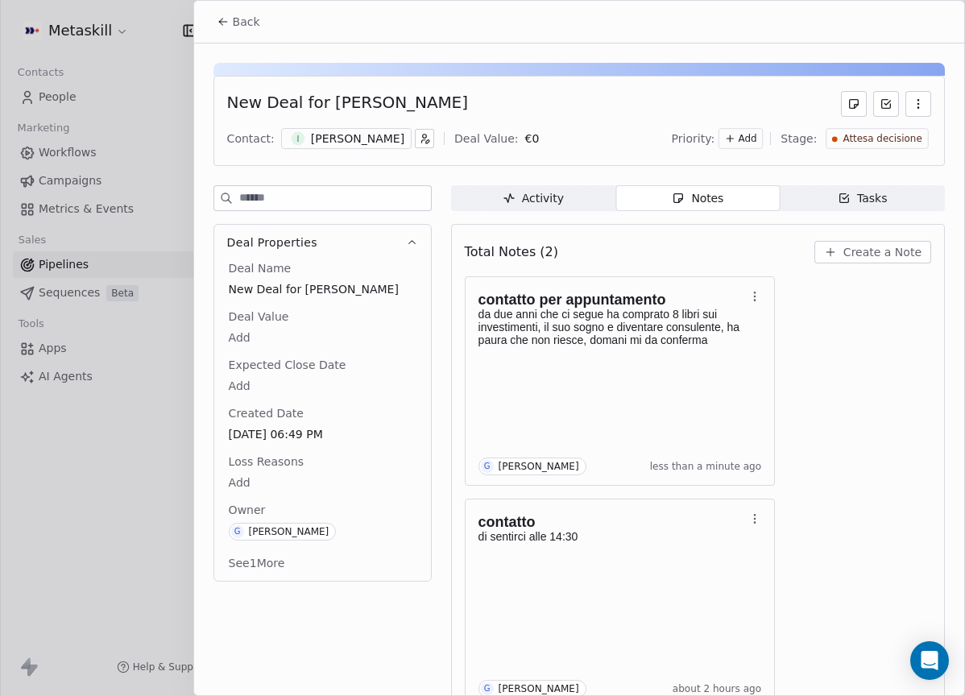
drag, startPoint x: 247, startPoint y: 19, endPoint x: 252, endPoint y: 10, distance: 11.2
click at [247, 19] on span "Back" at bounding box center [246, 22] width 27 height 16
